Goal: Check status: Check status

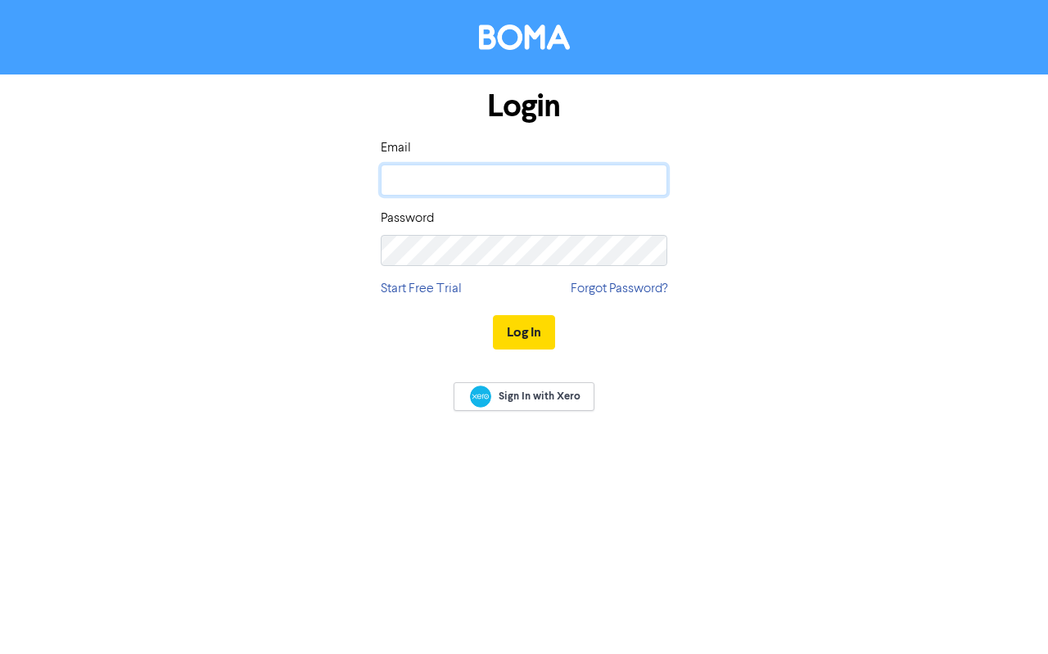
click at [586, 191] on input "email" at bounding box center [524, 180] width 287 height 31
type input "[EMAIL_ADDRESS][DOMAIN_NAME]"
click at [523, 322] on button "Log In" at bounding box center [524, 332] width 62 height 34
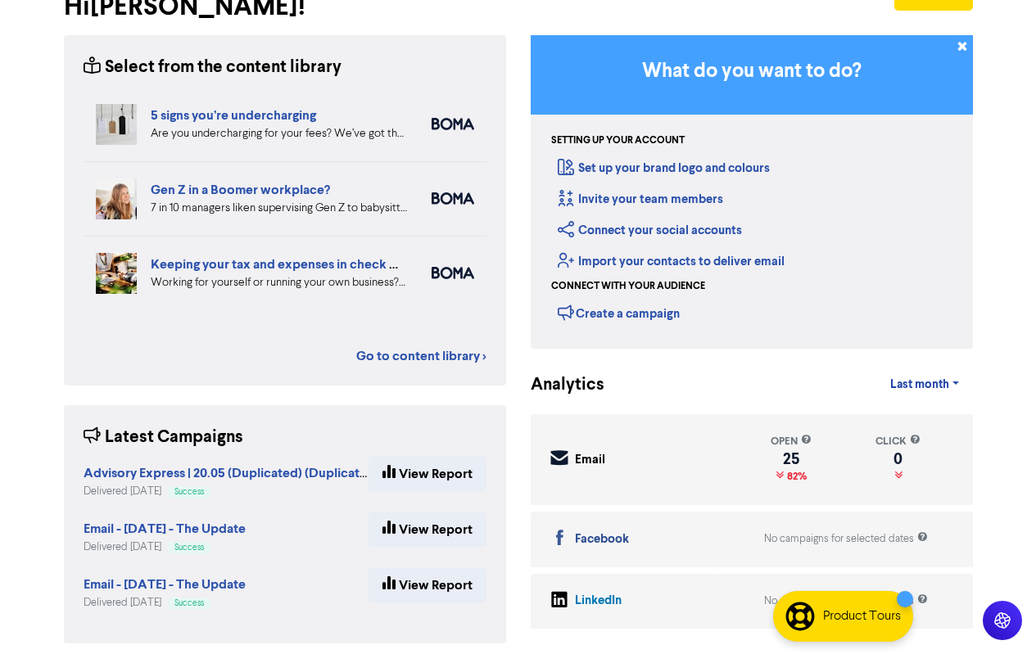
scroll to position [121, 0]
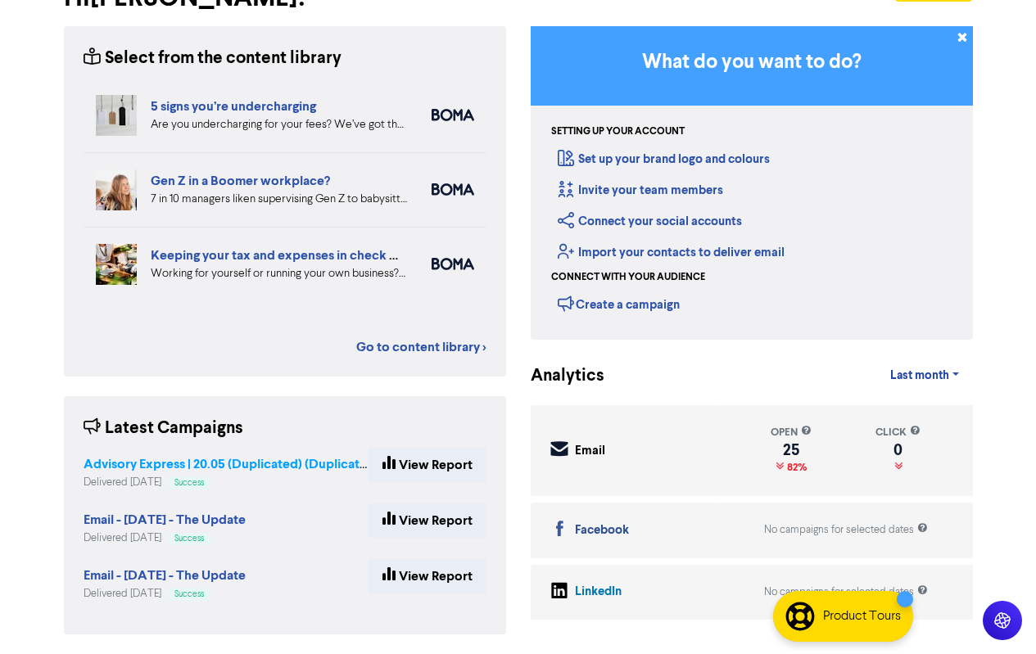
click at [269, 467] on strong "Advisory Express | 20.05 (Duplicated) (Duplicated) (Duplicated) (Duplicated)" at bounding box center [309, 464] width 450 height 16
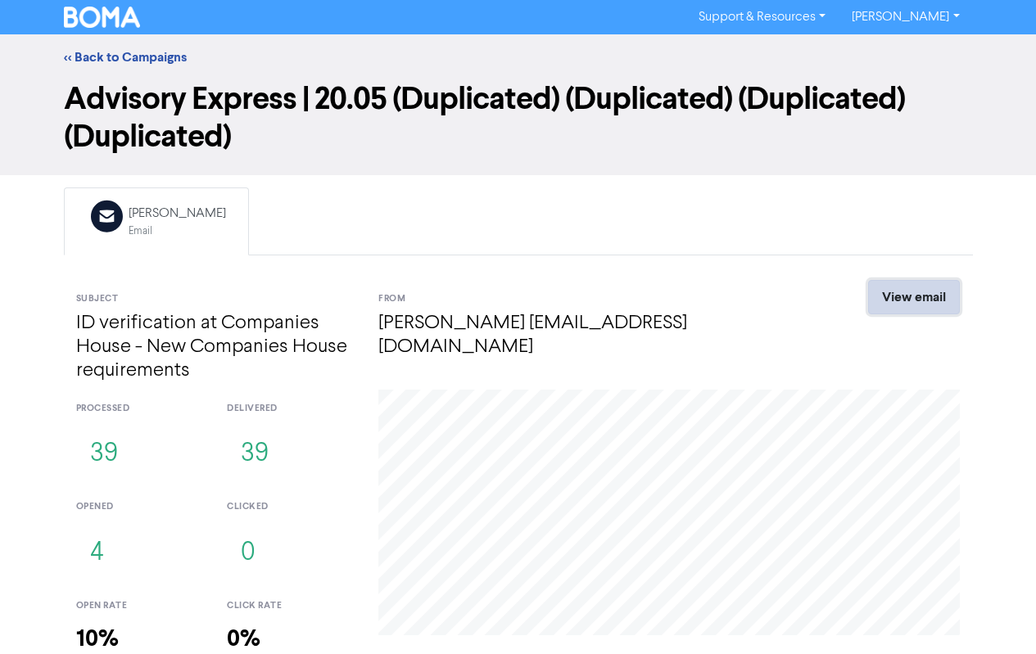
click at [898, 300] on link "View email" at bounding box center [914, 297] width 92 height 34
